Goal: Complete application form

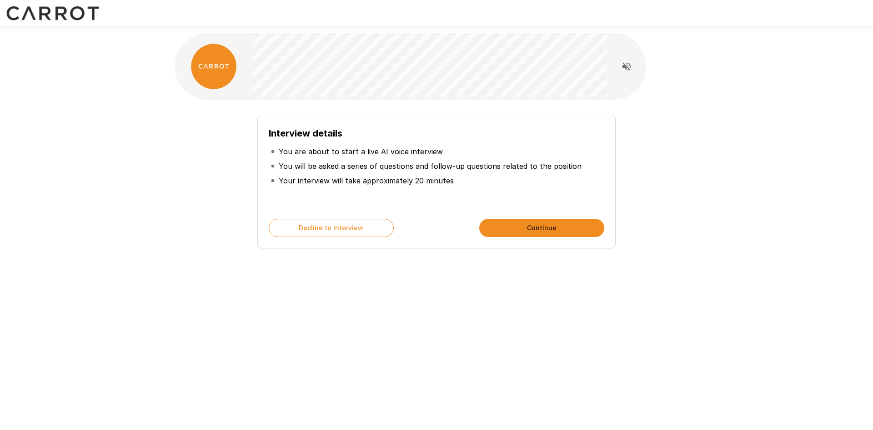
click at [549, 229] on button "Continue" at bounding box center [542, 228] width 125 height 18
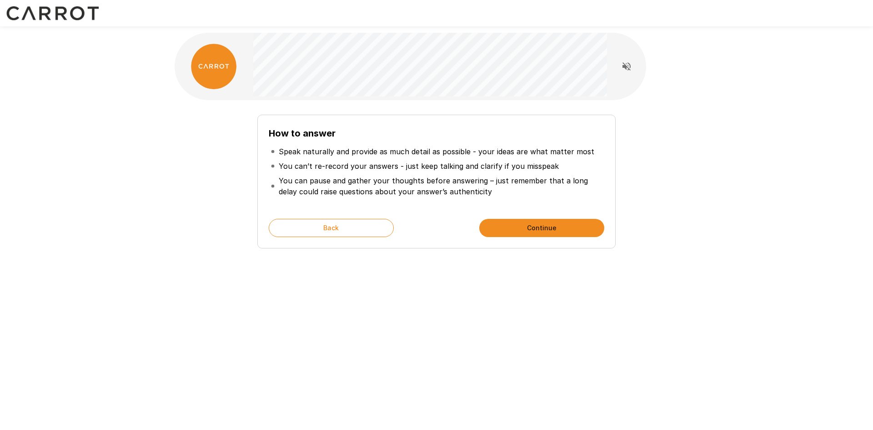
click at [548, 228] on button "Continue" at bounding box center [542, 228] width 125 height 18
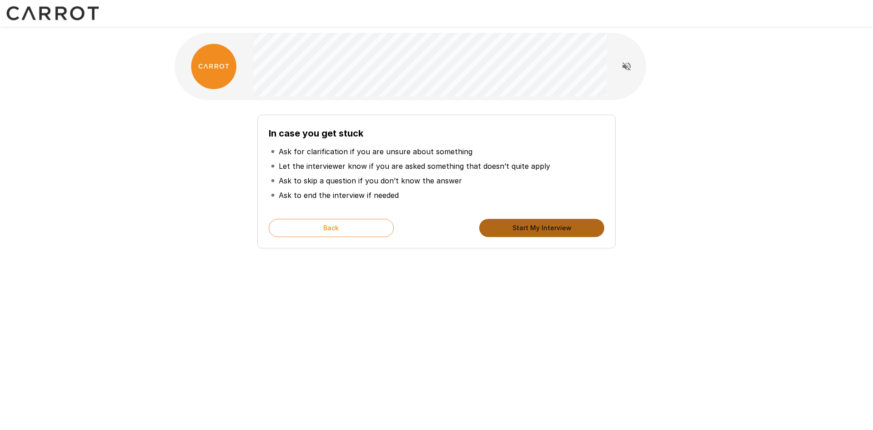
click at [566, 230] on button "Start My Interview" at bounding box center [542, 228] width 125 height 18
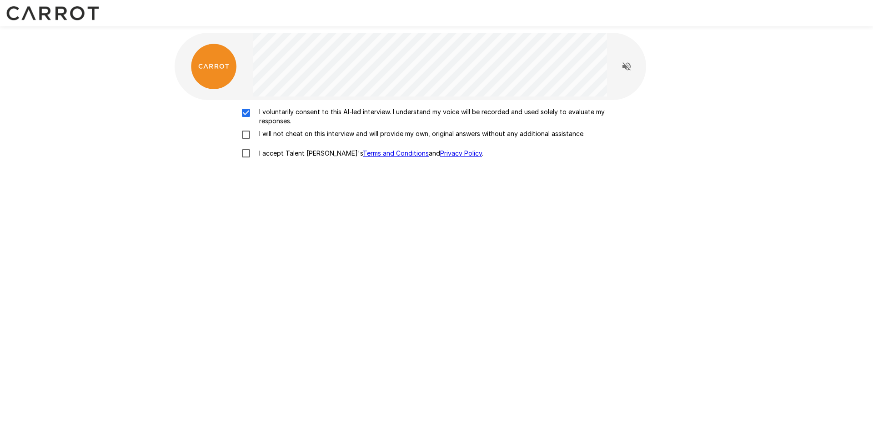
click at [265, 135] on p "I will not cheat on this interview and will provide my own, original answers wi…" at bounding box center [420, 133] width 329 height 9
click at [261, 151] on p "I accept Talent Llama's Terms and Conditions and Privacy Policy ." at bounding box center [370, 153] width 228 height 9
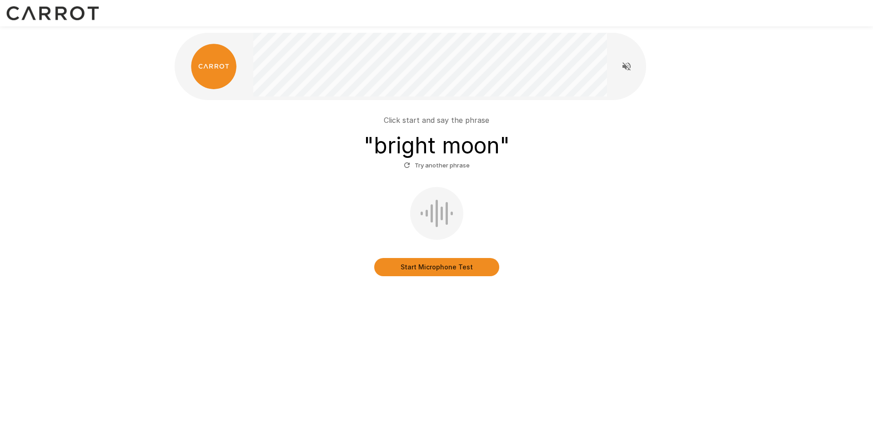
click at [620, 353] on div "Click start and say the phrase " bright moon " Try another phrase Start Microph…" at bounding box center [436, 215] width 873 height 430
click at [441, 271] on button "Start Microphone Test" at bounding box center [436, 267] width 125 height 18
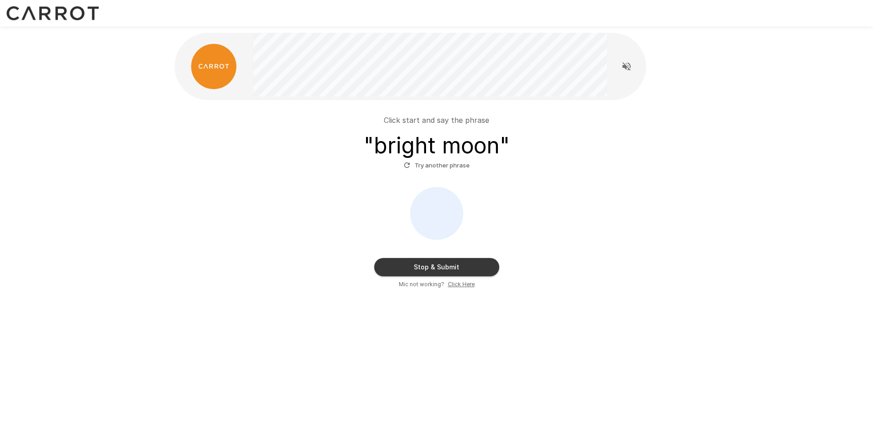
click at [452, 267] on button "Stop & Submit" at bounding box center [436, 267] width 125 height 18
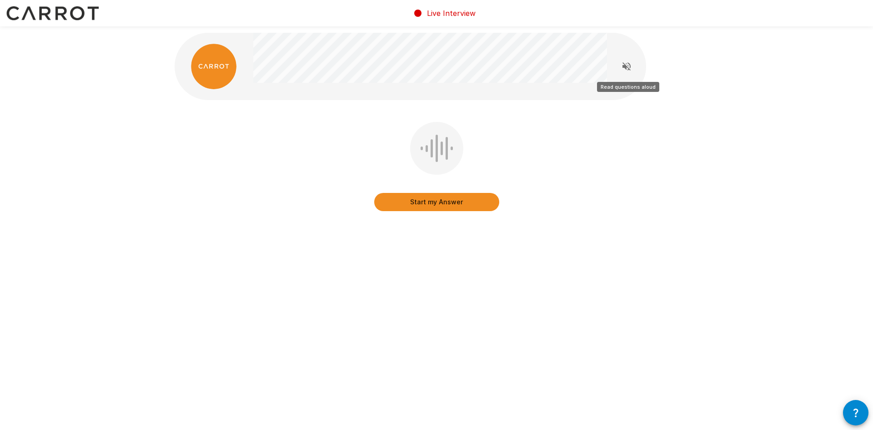
click at [628, 66] on icon "Read questions aloud" at bounding box center [626, 66] width 11 height 11
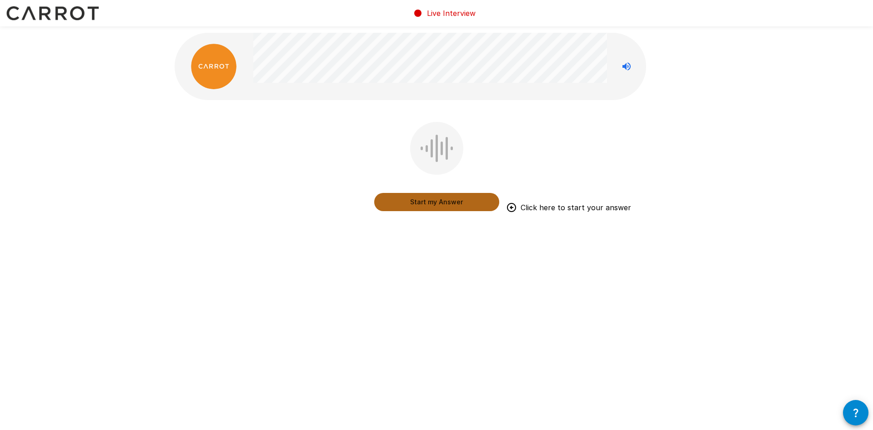
click at [448, 203] on button "Start my Answer" at bounding box center [436, 202] width 125 height 18
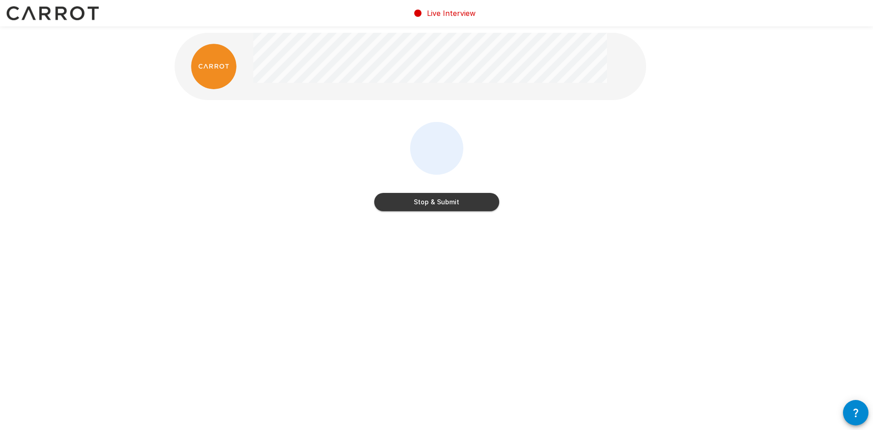
click at [434, 204] on button "Stop & Submit" at bounding box center [436, 202] width 125 height 18
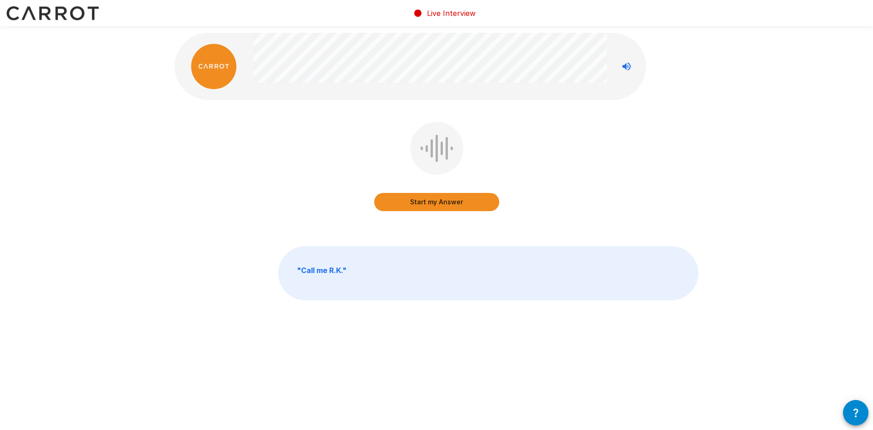
click at [424, 204] on button "Start my Answer" at bounding box center [436, 202] width 125 height 18
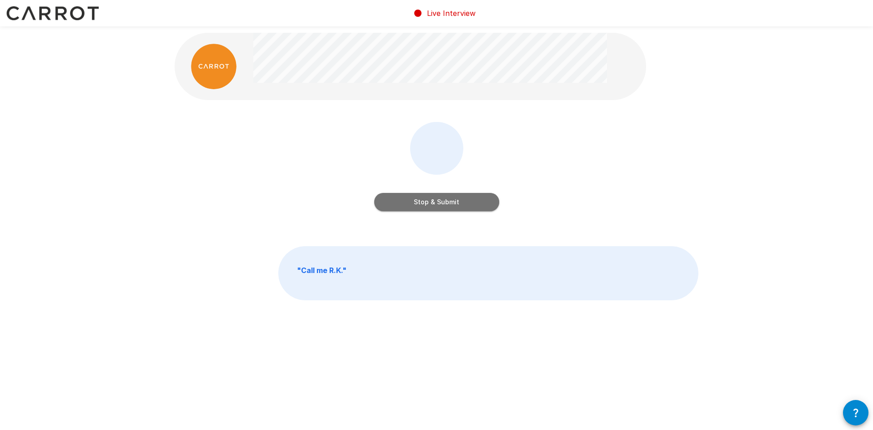
click at [429, 200] on button "Stop & Submit" at bounding box center [436, 202] width 125 height 18
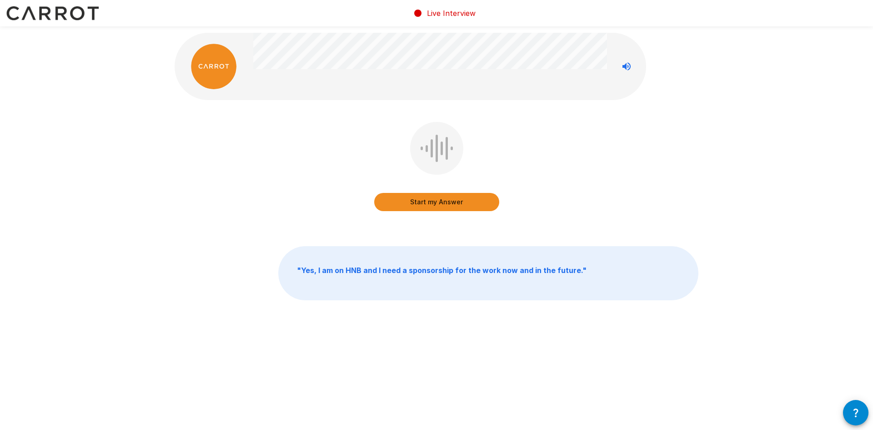
click at [450, 205] on button "Start my Answer" at bounding box center [436, 202] width 125 height 18
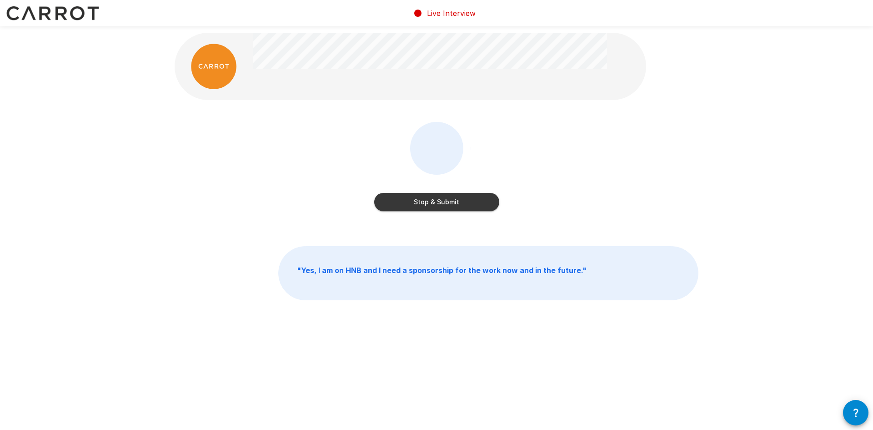
click at [439, 199] on button "Stop & Submit" at bounding box center [436, 202] width 125 height 18
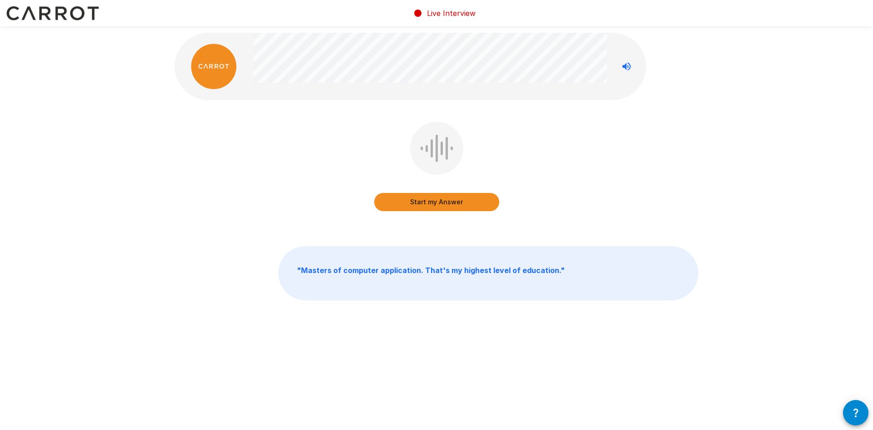
click at [444, 200] on button "Start my Answer" at bounding box center [436, 202] width 125 height 18
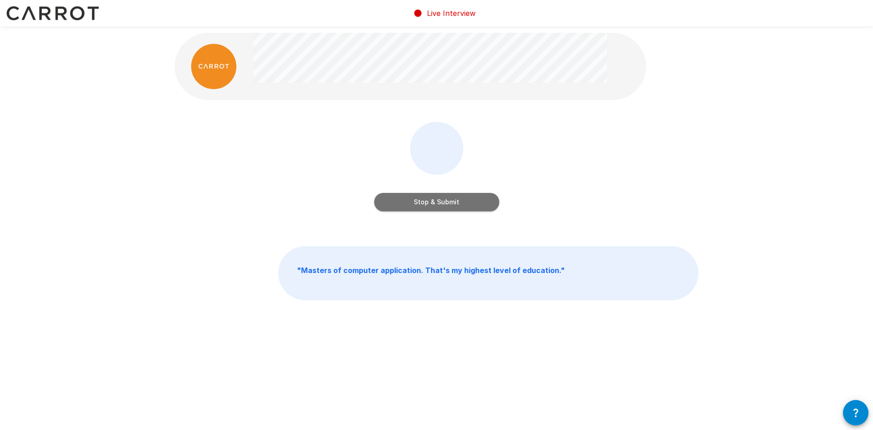
click at [447, 204] on button "Stop & Submit" at bounding box center [436, 202] width 125 height 18
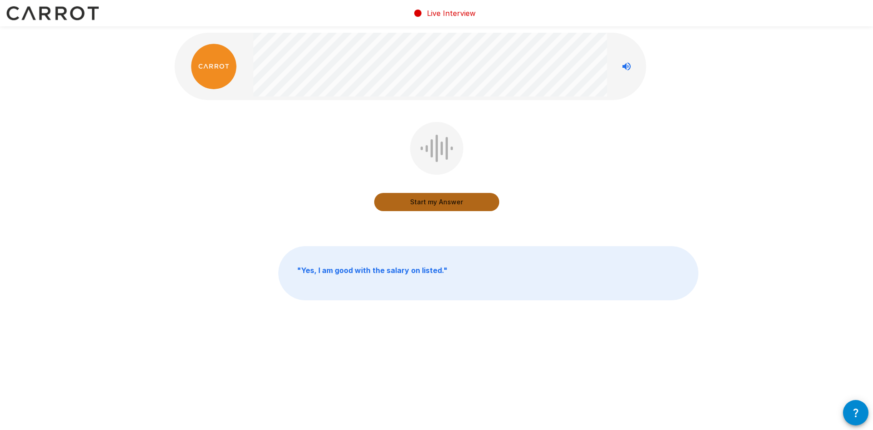
click at [434, 203] on button "Start my Answer" at bounding box center [436, 202] width 125 height 18
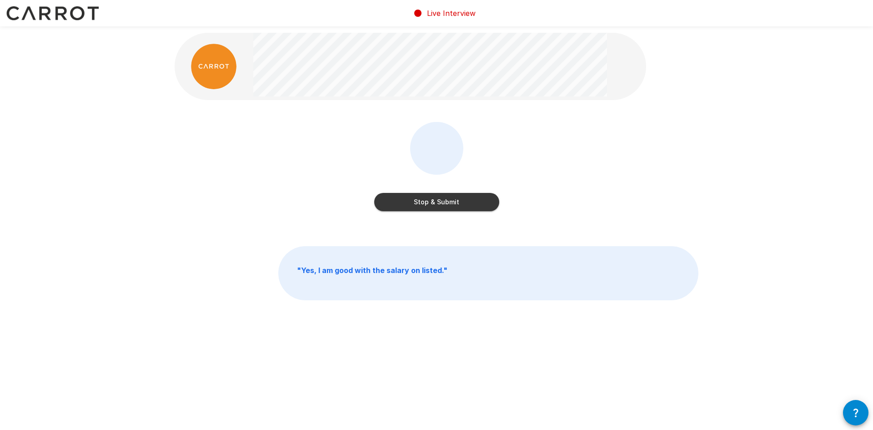
click at [441, 202] on button "Stop & Submit" at bounding box center [436, 202] width 125 height 18
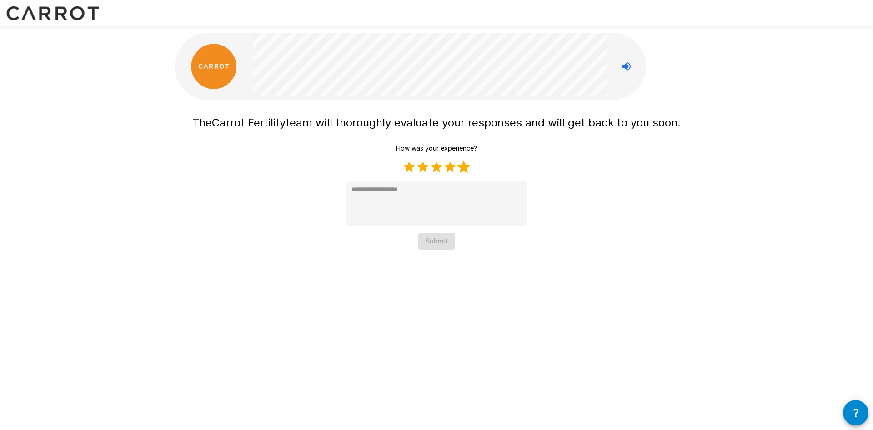
click at [466, 172] on label "5 Stars" at bounding box center [464, 167] width 14 height 14
type textarea "*"
click at [444, 247] on button "Submit" at bounding box center [437, 241] width 37 height 17
